Goal: Find specific page/section: Find specific page/section

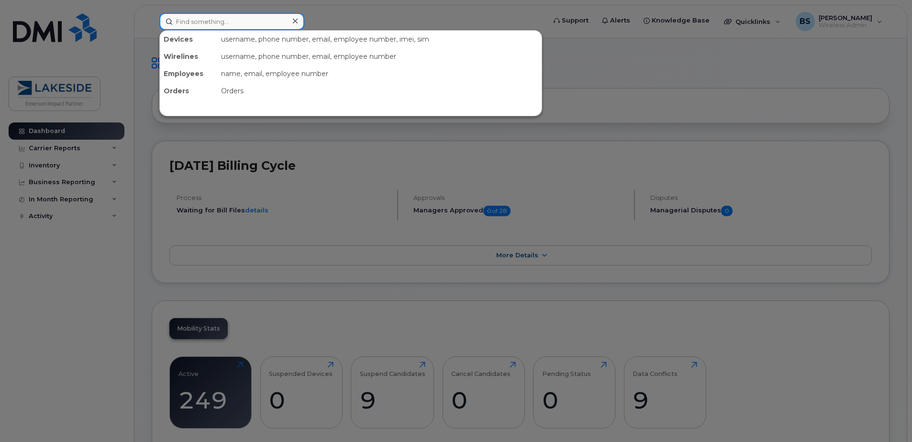
click at [190, 14] on input at bounding box center [231, 21] width 145 height 17
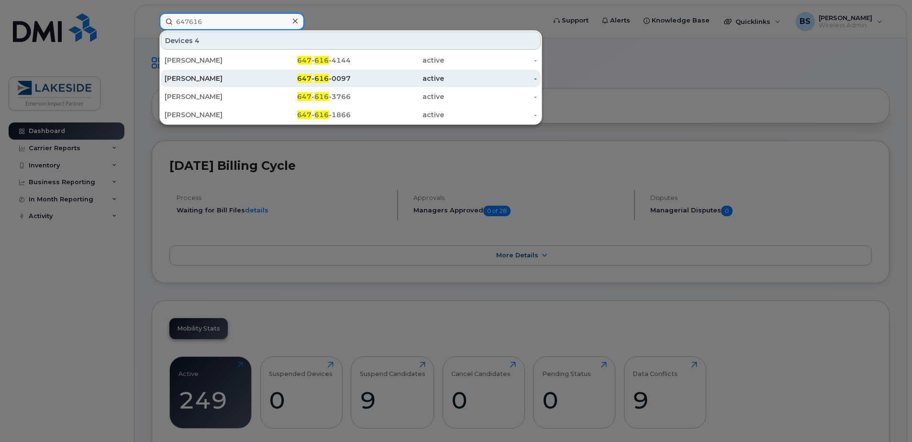
type input "647616"
drag, startPoint x: 206, startPoint y: 78, endPoint x: 201, endPoint y: 79, distance: 4.9
click at [206, 78] on div "[PERSON_NAME]" at bounding box center [211, 79] width 93 height 10
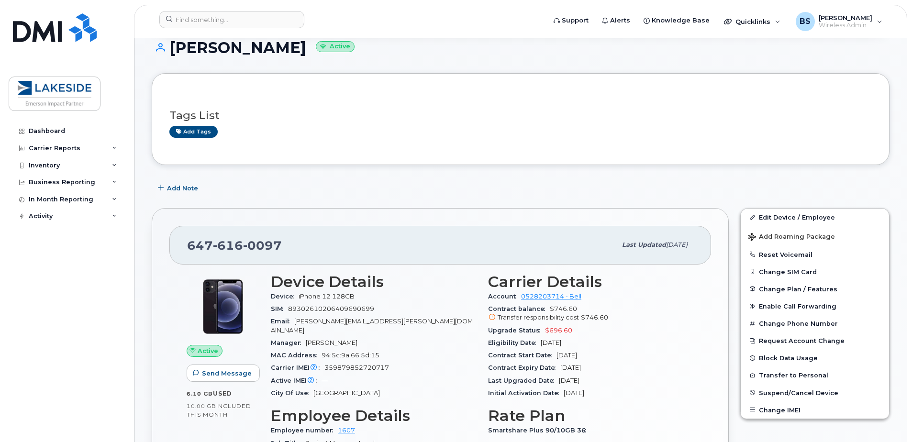
scroll to position [287, 0]
